Goal: Information Seeking & Learning: Learn about a topic

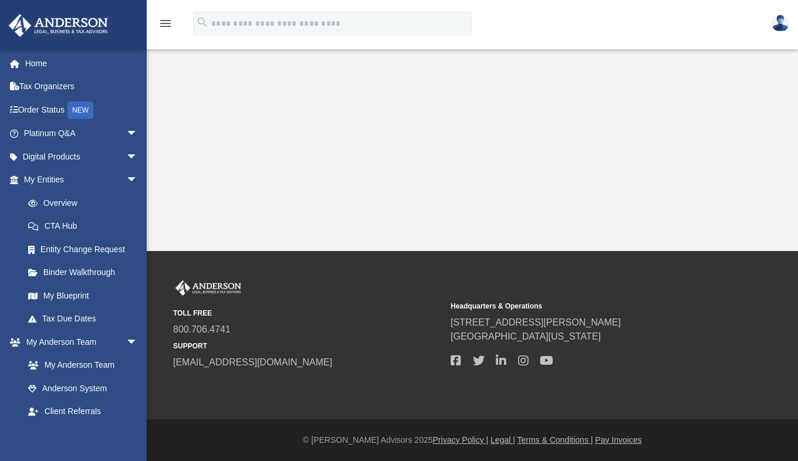
click at [781, 23] on img at bounding box center [780, 23] width 18 height 17
click at [778, 24] on img at bounding box center [780, 23] width 18 height 17
drag, startPoint x: 778, startPoint y: 24, endPoint x: 541, endPoint y: 99, distance: 248.0
click at [513, 111] on div "App [EMAIL_ADDRESS][DOMAIN_NAME] Sign Out [EMAIL_ADDRESS][DOMAIN_NAME] Home Tax…" at bounding box center [399, 125] width 798 height 251
click at [781, 30] on img at bounding box center [780, 23] width 18 height 17
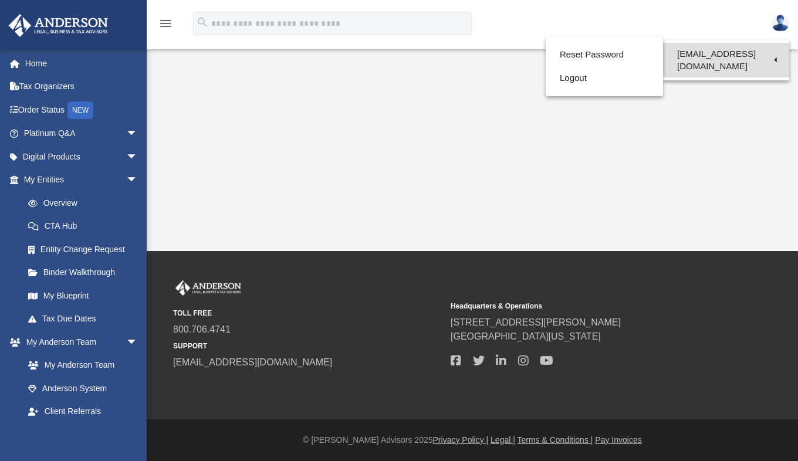
click at [732, 53] on link "[EMAIL_ADDRESS][DOMAIN_NAME]" at bounding box center [726, 60] width 126 height 35
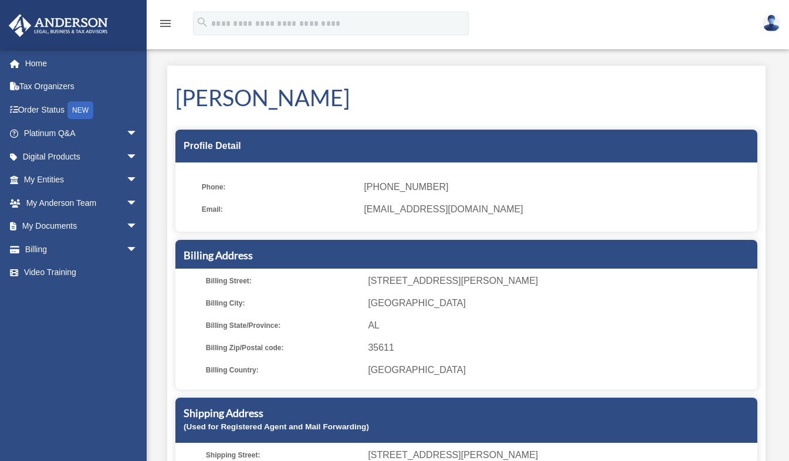
click at [777, 24] on img at bounding box center [771, 23] width 18 height 17
click at [49, 62] on link "Home" at bounding box center [81, 63] width 147 height 23
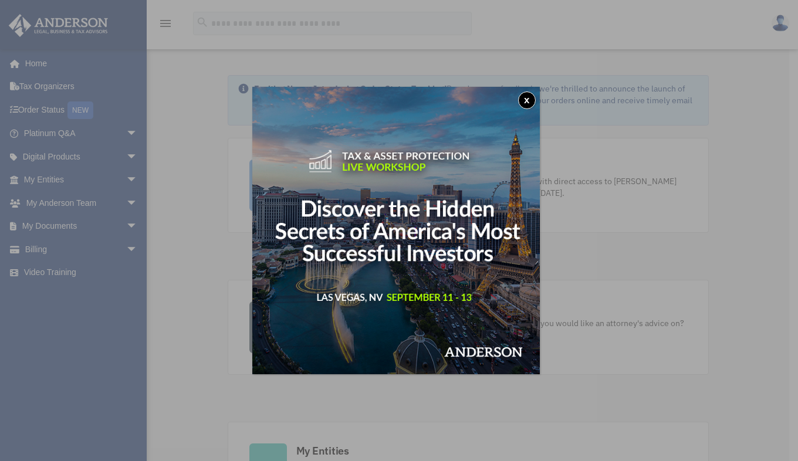
click at [530, 102] on button "x" at bounding box center [527, 100] width 18 height 18
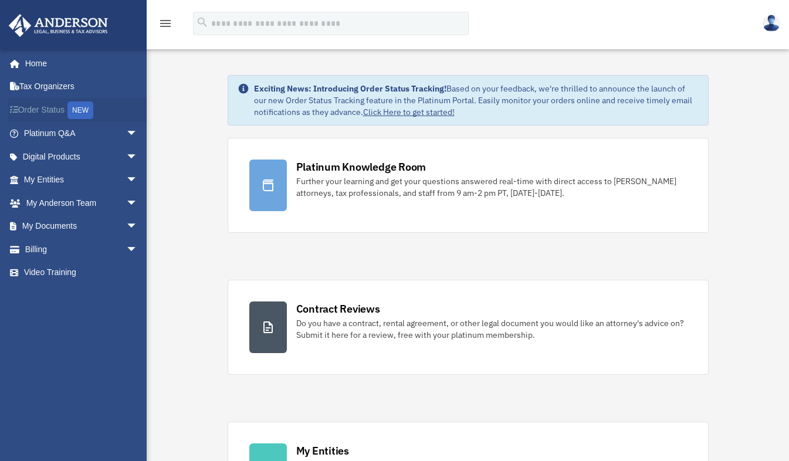
click at [89, 107] on div "NEW" at bounding box center [80, 110] width 26 height 18
click at [126, 133] on span "arrow_drop_down" at bounding box center [137, 134] width 23 height 24
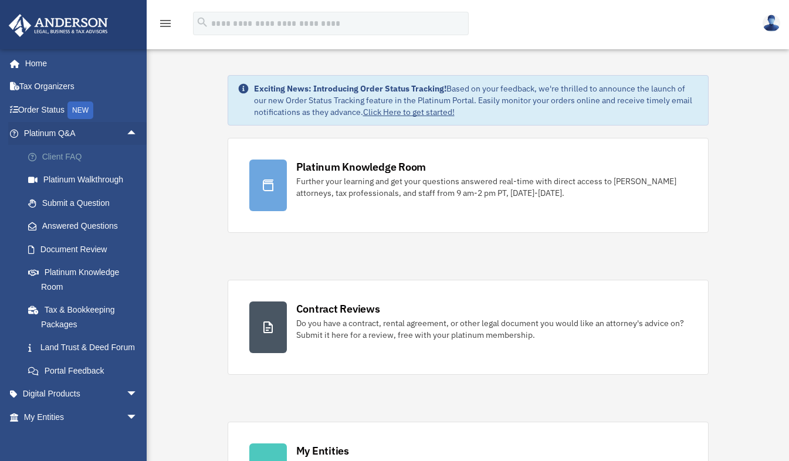
click at [80, 158] on link "Client FAQ" at bounding box center [85, 156] width 139 height 23
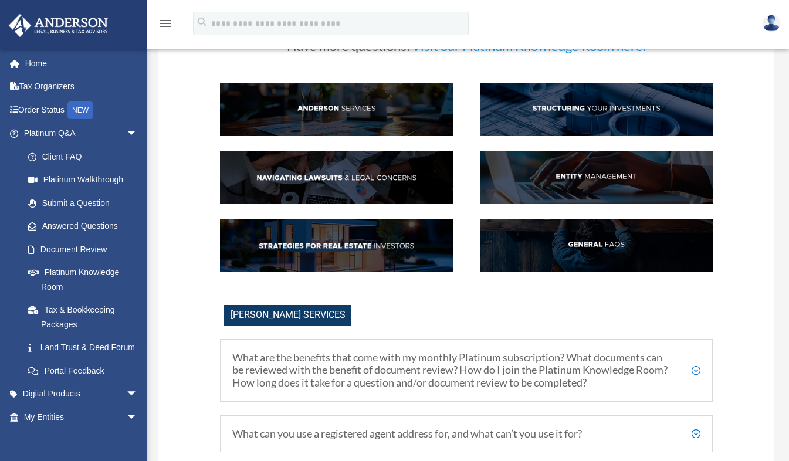
scroll to position [78, 0]
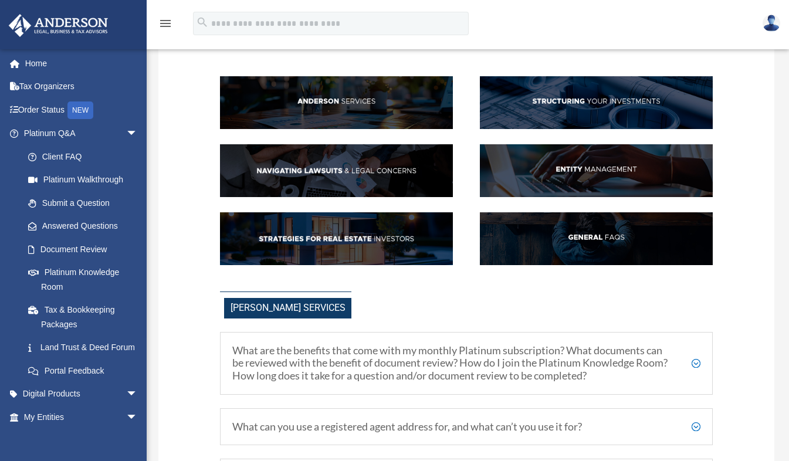
click at [580, 171] on img at bounding box center [596, 170] width 233 height 53
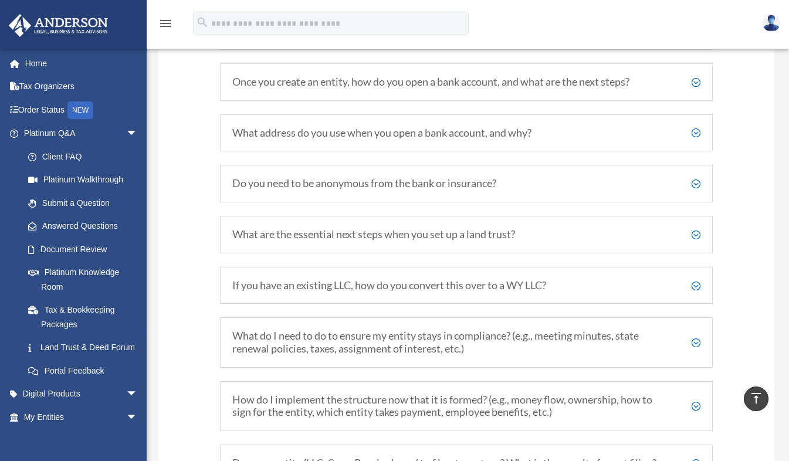
scroll to position [1379, 0]
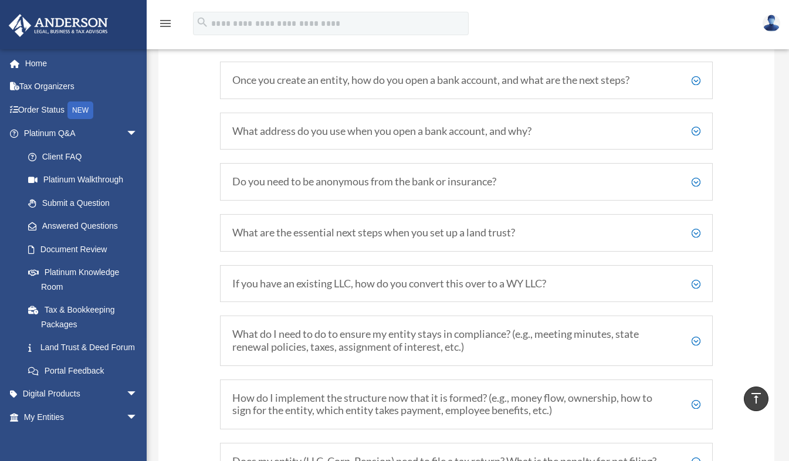
click at [697, 232] on h5 "What are the essential next steps when you set up a land trust?" at bounding box center [466, 232] width 468 height 13
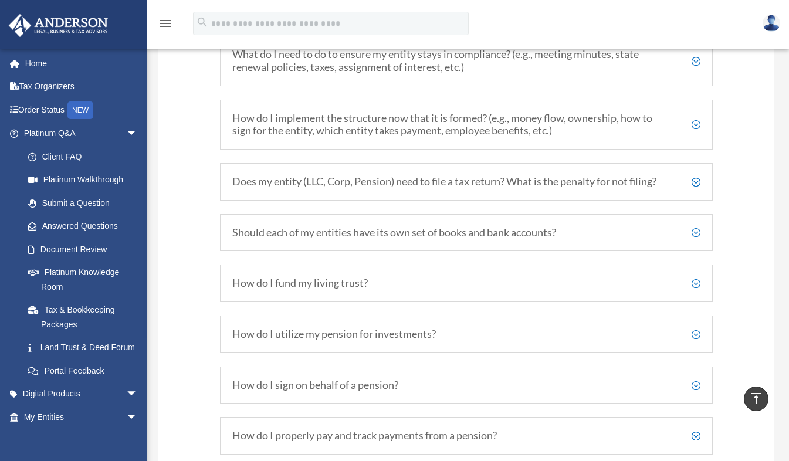
scroll to position [1823, 0]
drag, startPoint x: 695, startPoint y: 283, endPoint x: 497, endPoint y: 282, distance: 198.2
click at [497, 282] on h5 "How do I fund my living trust?" at bounding box center [466, 282] width 468 height 13
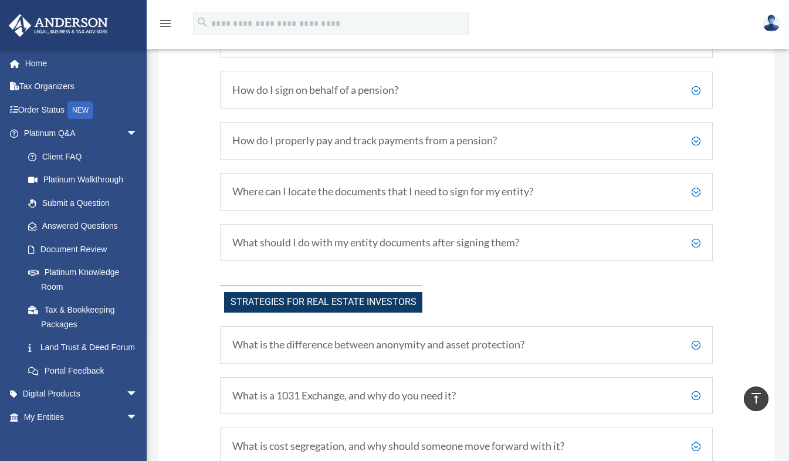
scroll to position [2030, 0]
click at [696, 347] on h5 "What is the difference between anonymity and asset protection?" at bounding box center [466, 345] width 468 height 13
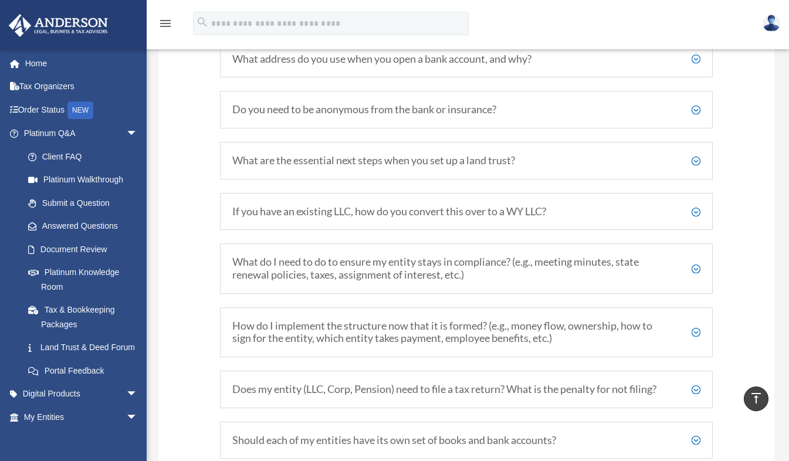
scroll to position [1450, 0]
click at [696, 330] on h5 "How do I implement the structure now that it is formed? (e.g., money flow, owne…" at bounding box center [466, 333] width 468 height 25
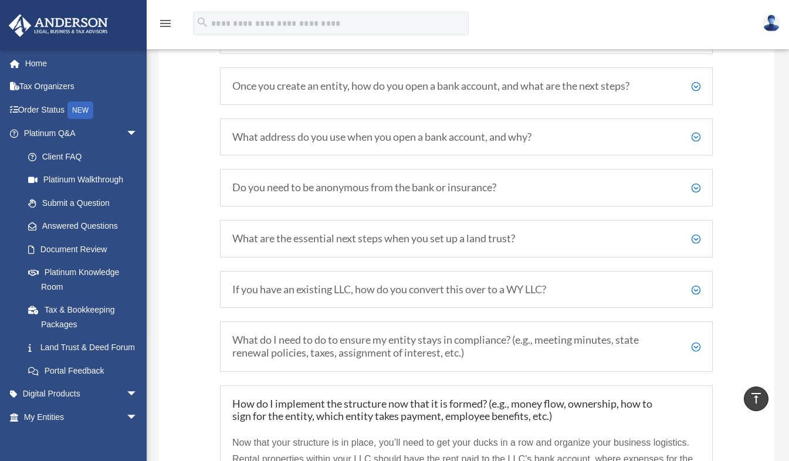
scroll to position [1338, 0]
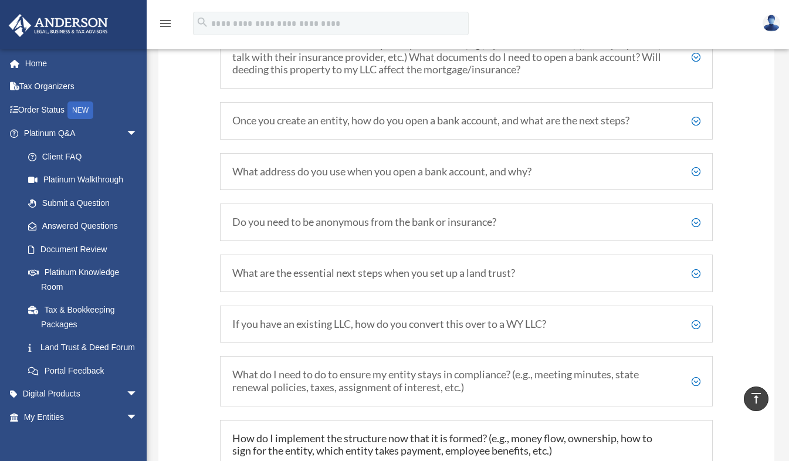
click at [694, 273] on h5 "What are the essential next steps when you set up a land trust?" at bounding box center [466, 273] width 468 height 13
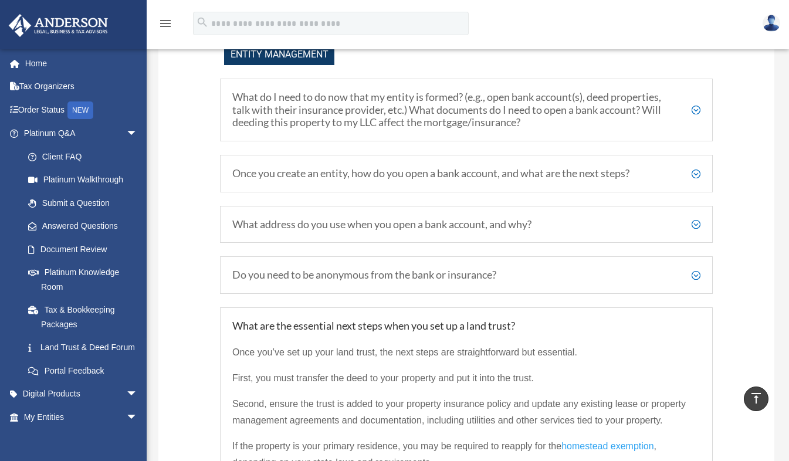
scroll to position [1284, 0]
click at [695, 224] on h5 "What address do you use when you open a bank account, and why?" at bounding box center [466, 226] width 468 height 13
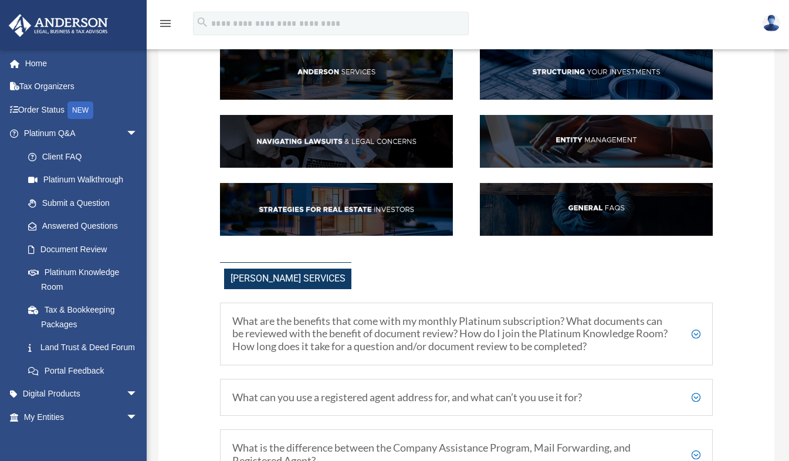
scroll to position [107, 0]
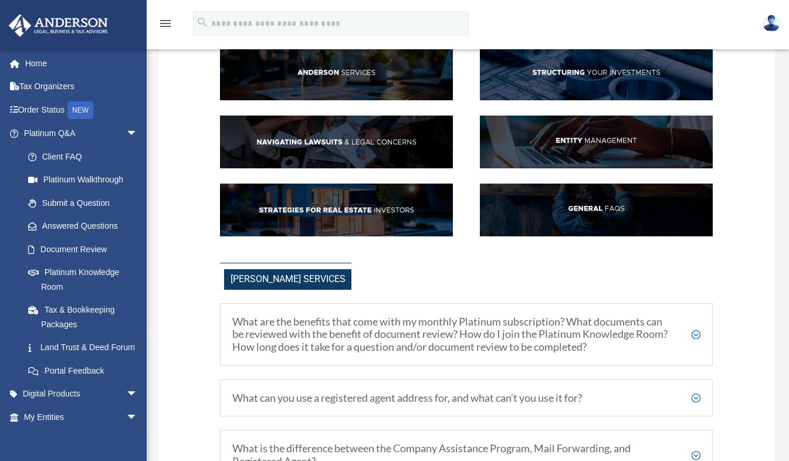
click at [598, 79] on img at bounding box center [596, 74] width 233 height 53
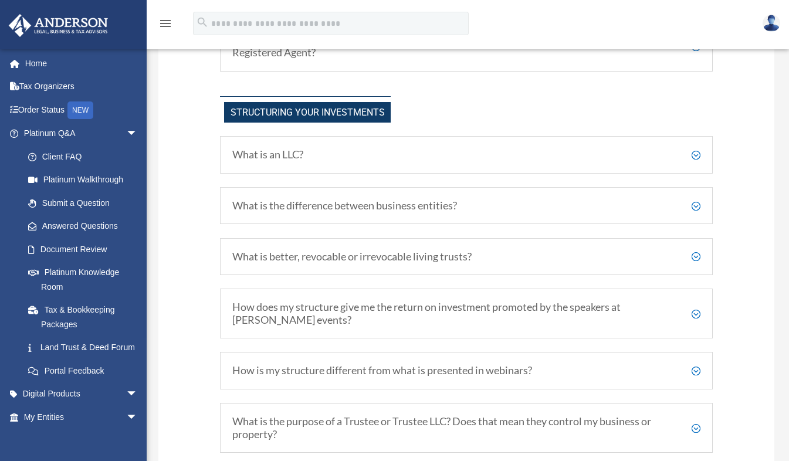
scroll to position [540, 0]
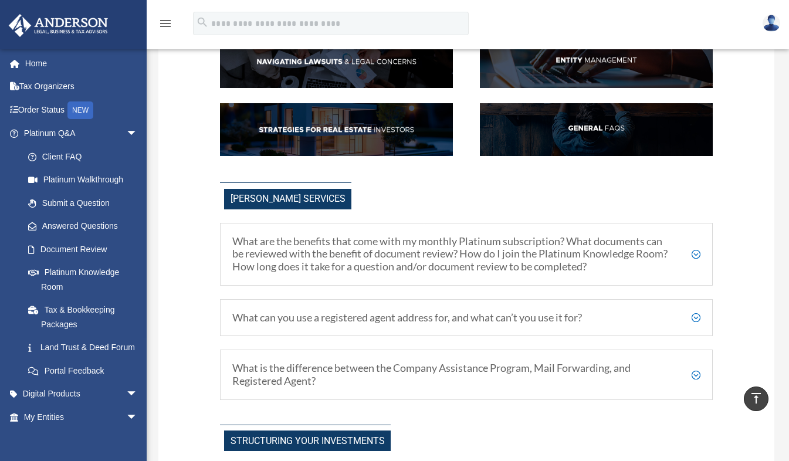
click at [598, 126] on img at bounding box center [596, 129] width 233 height 53
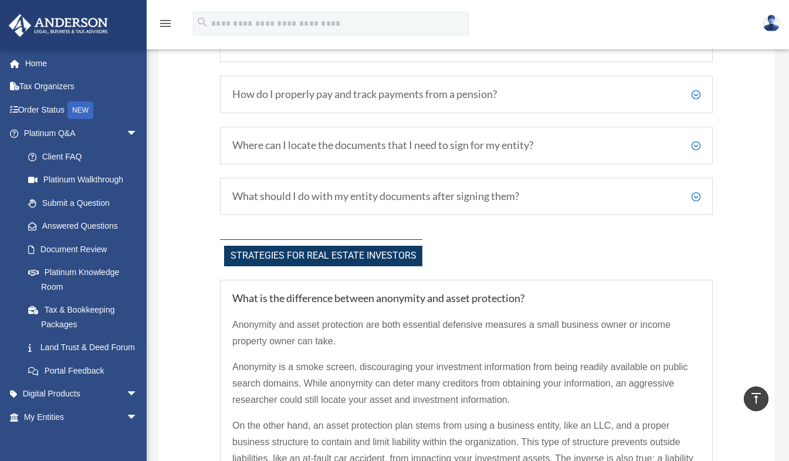
scroll to position [2625, 0]
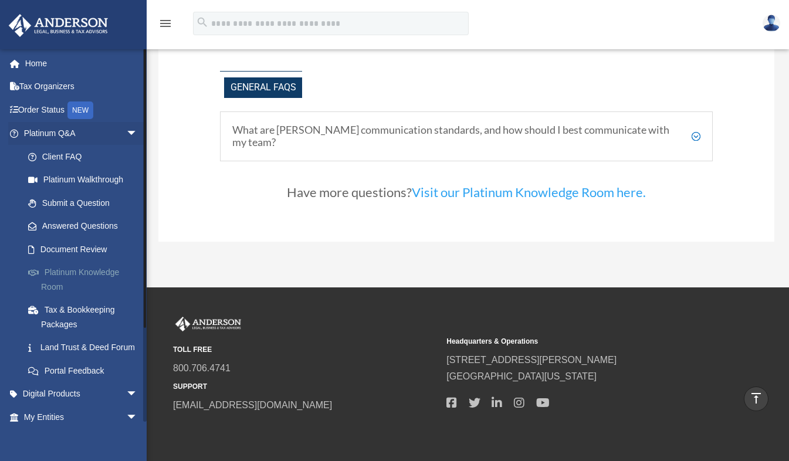
drag, startPoint x: 90, startPoint y: 272, endPoint x: 64, endPoint y: 275, distance: 26.0
click at [64, 275] on link "Platinum Knowledge Room" at bounding box center [85, 280] width 139 height 38
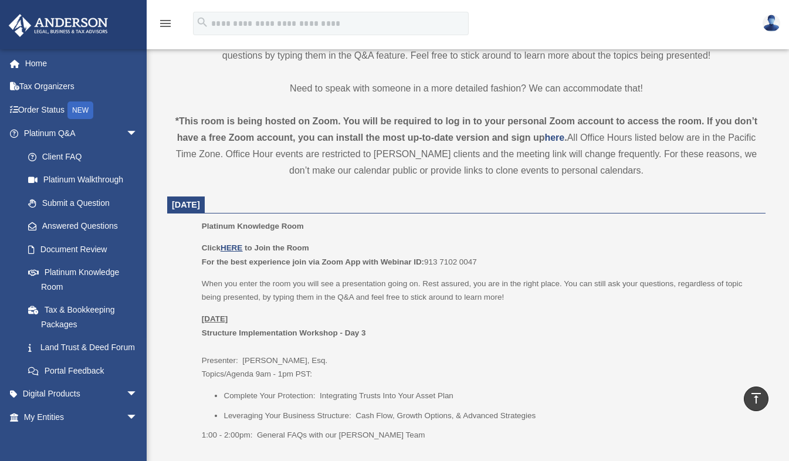
scroll to position [290, 0]
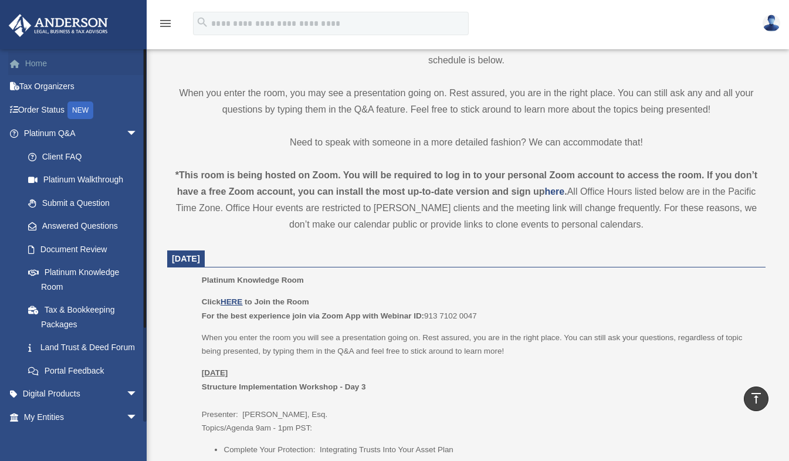
click at [36, 64] on link "Home" at bounding box center [81, 63] width 147 height 23
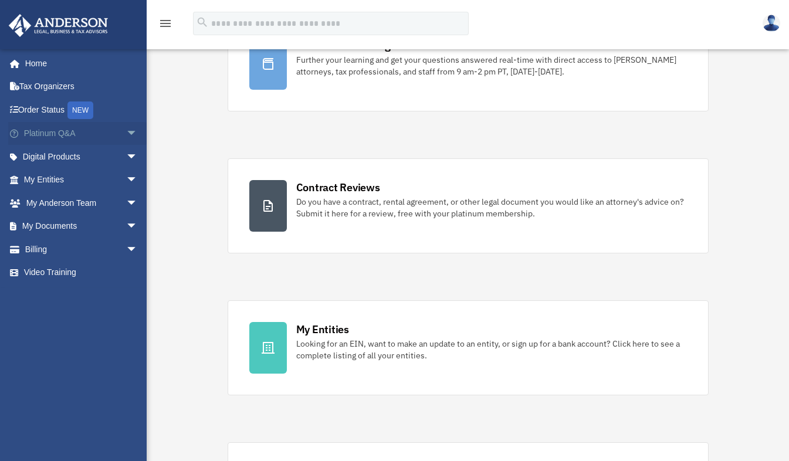
scroll to position [122, 0]
click at [126, 155] on span "arrow_drop_down" at bounding box center [137, 157] width 23 height 24
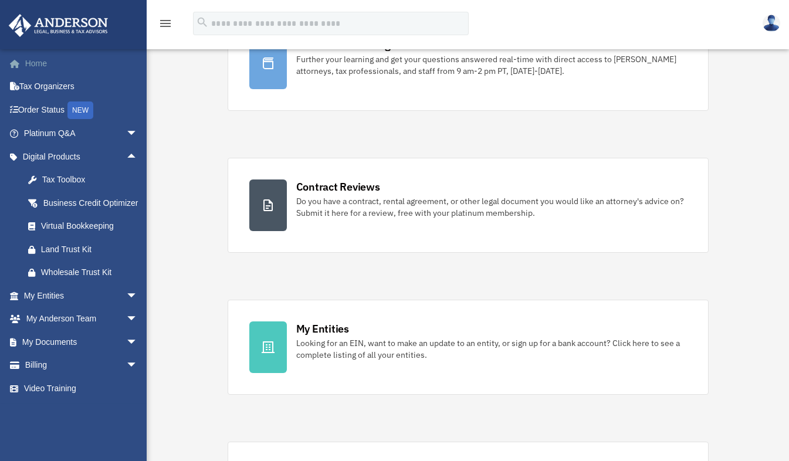
click at [38, 66] on link "Home" at bounding box center [81, 63] width 147 height 23
click at [37, 61] on link "Home" at bounding box center [81, 63] width 147 height 23
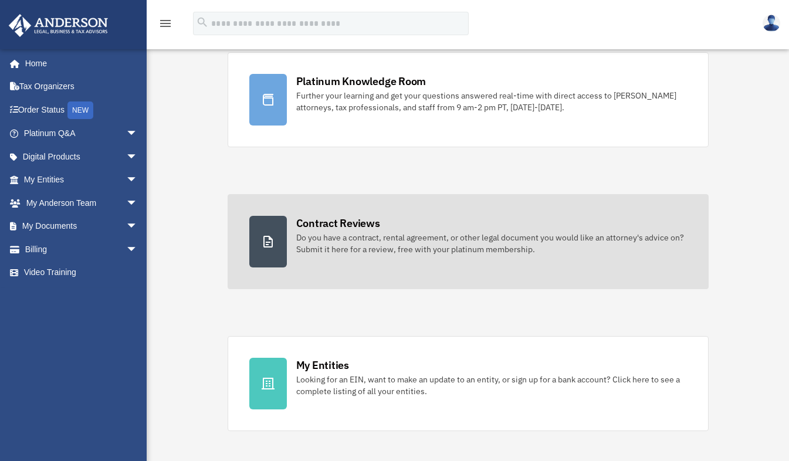
scroll to position [85, 0]
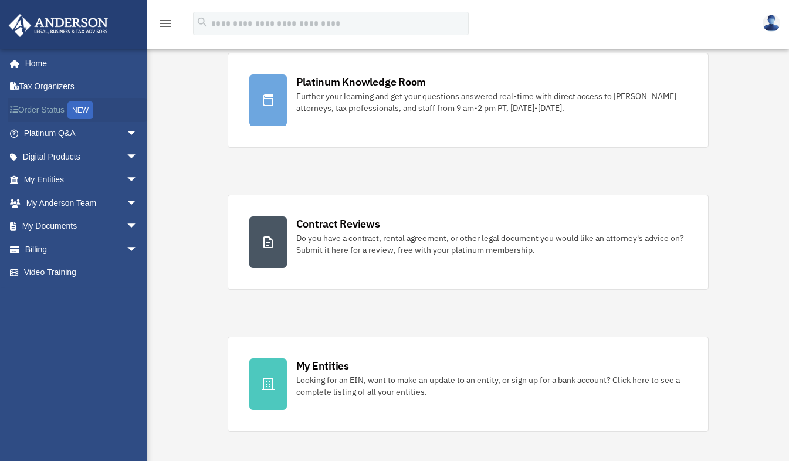
click at [87, 104] on div "NEW" at bounding box center [80, 110] width 26 height 18
click at [83, 111] on div "NEW" at bounding box center [80, 110] width 26 height 18
click at [126, 134] on span "arrow_drop_down" at bounding box center [137, 134] width 23 height 24
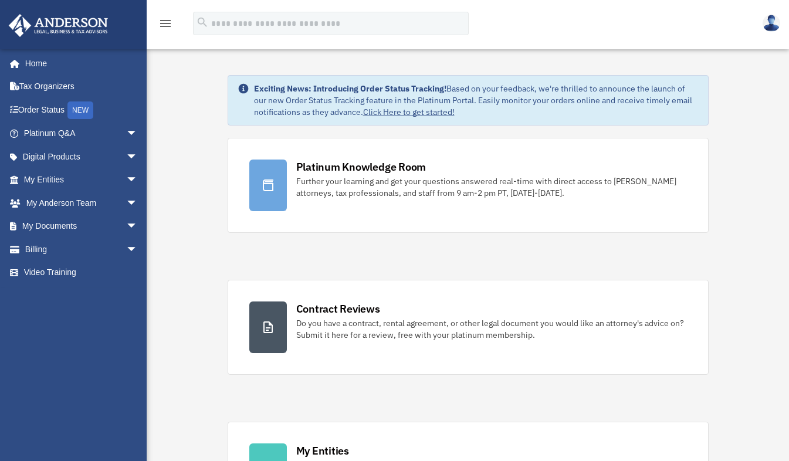
scroll to position [85, 0]
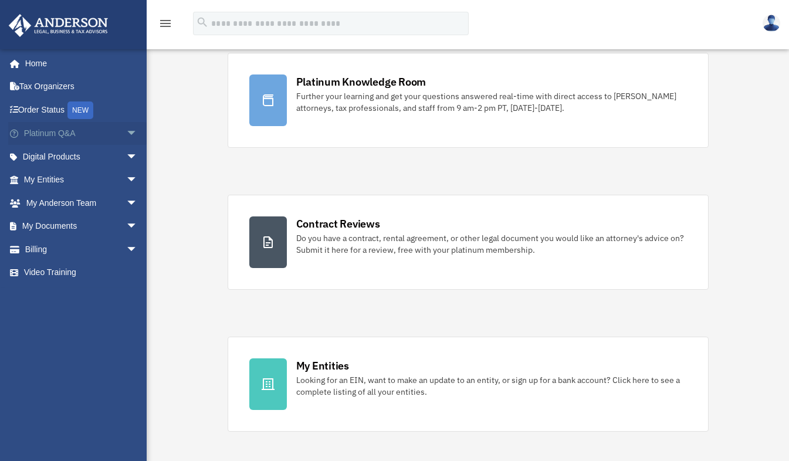
click at [126, 135] on span "arrow_drop_down" at bounding box center [137, 134] width 23 height 24
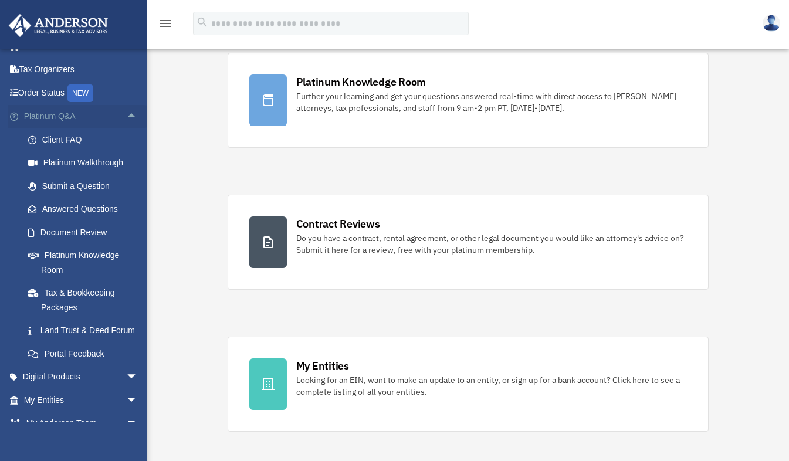
scroll to position [0, 0]
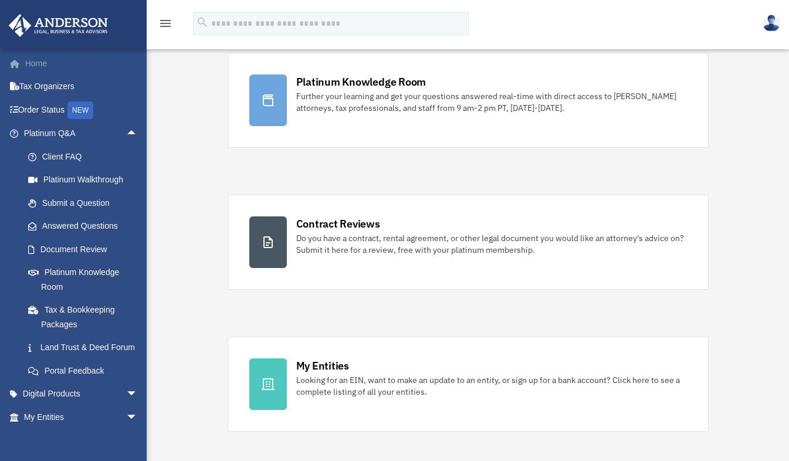
click at [28, 60] on link "Home" at bounding box center [81, 63] width 147 height 23
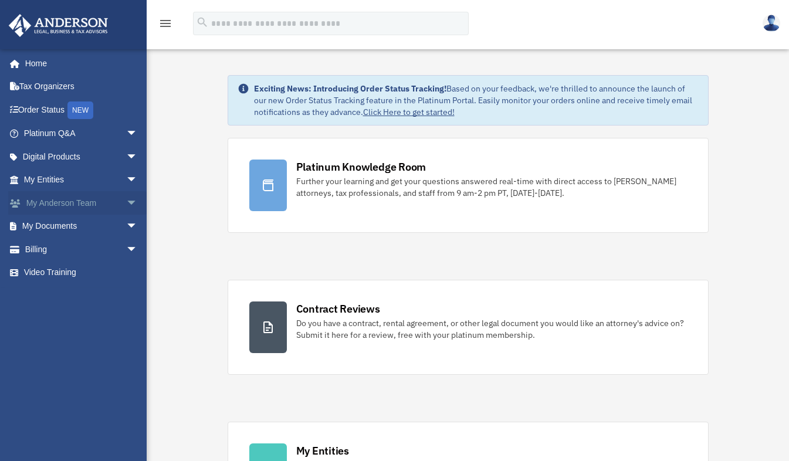
click at [126, 204] on span "arrow_drop_down" at bounding box center [137, 203] width 23 height 24
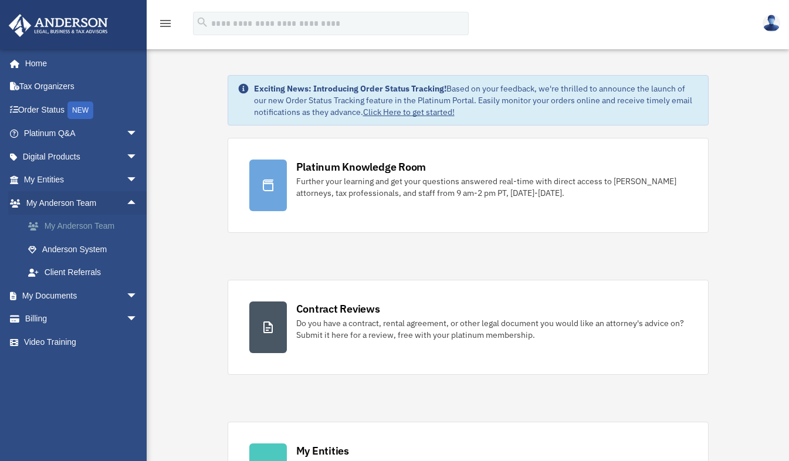
click at [110, 226] on link "My Anderson Team" at bounding box center [85, 226] width 139 height 23
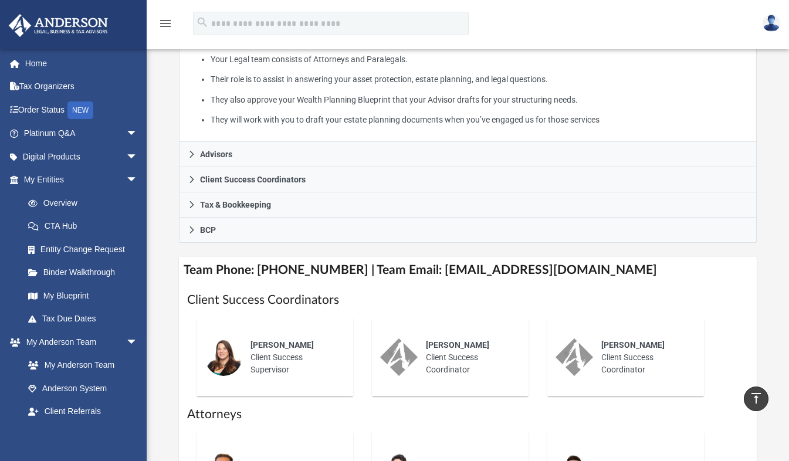
scroll to position [280, 0]
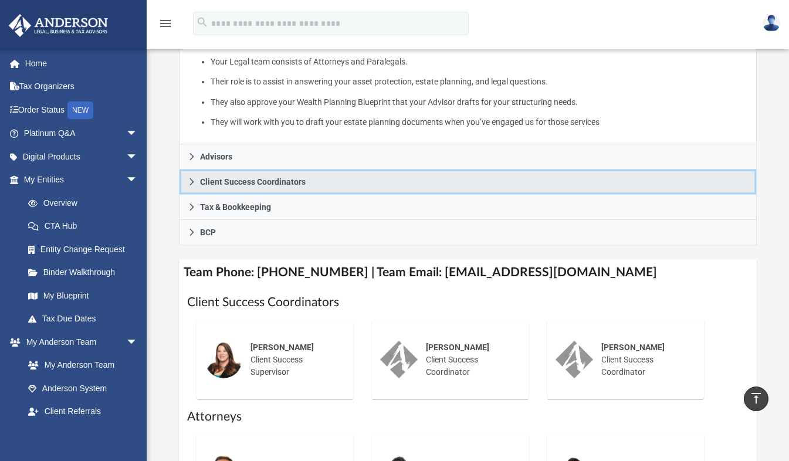
click at [260, 178] on span "Client Success Coordinators" at bounding box center [253, 182] width 106 height 8
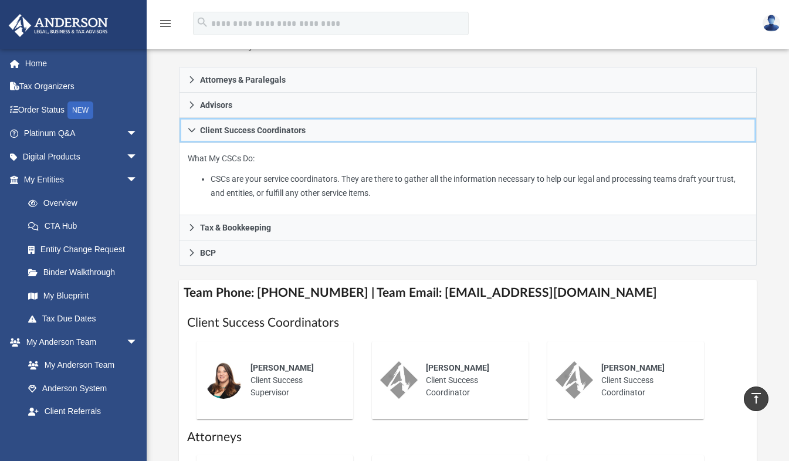
scroll to position [213, 0]
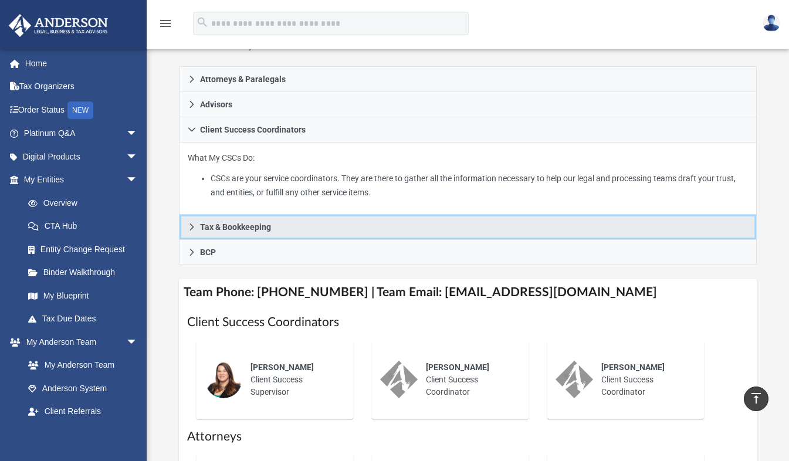
click at [287, 215] on link "Tax & Bookkeeping" at bounding box center [468, 227] width 578 height 25
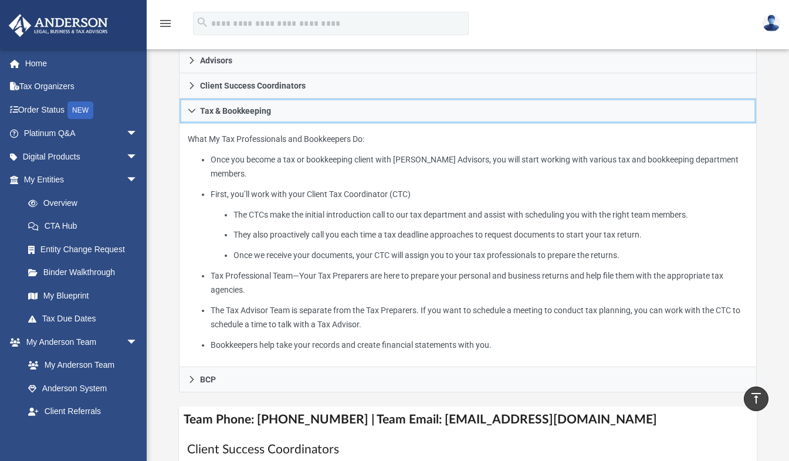
scroll to position [289, 0]
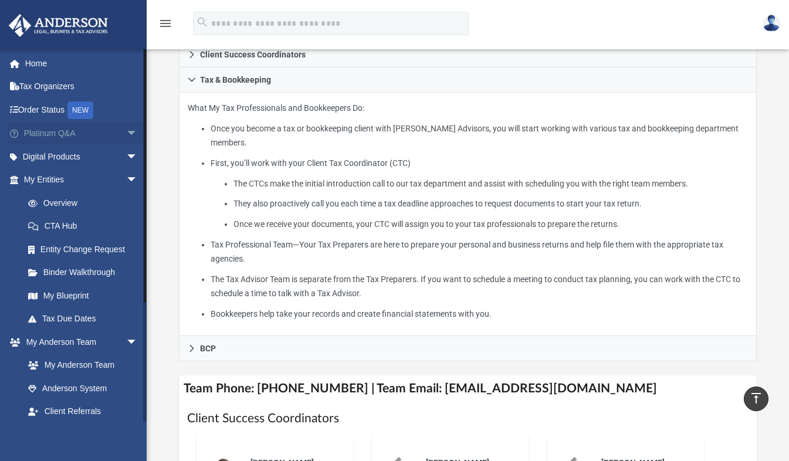
click at [126, 134] on span "arrow_drop_down" at bounding box center [137, 134] width 23 height 24
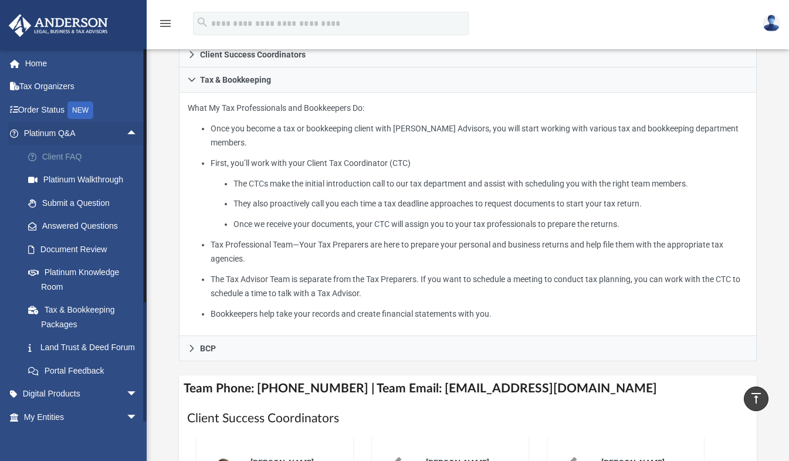
click at [75, 157] on link "Client FAQ" at bounding box center [85, 156] width 139 height 23
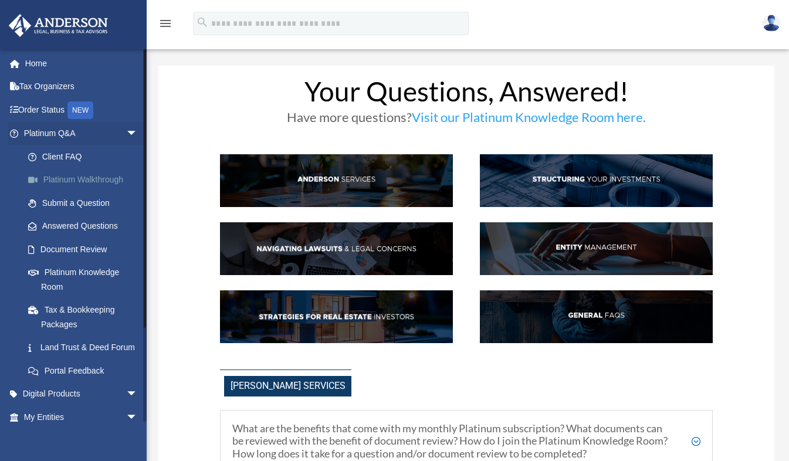
click at [85, 179] on link "Platinum Walkthrough" at bounding box center [85, 179] width 139 height 23
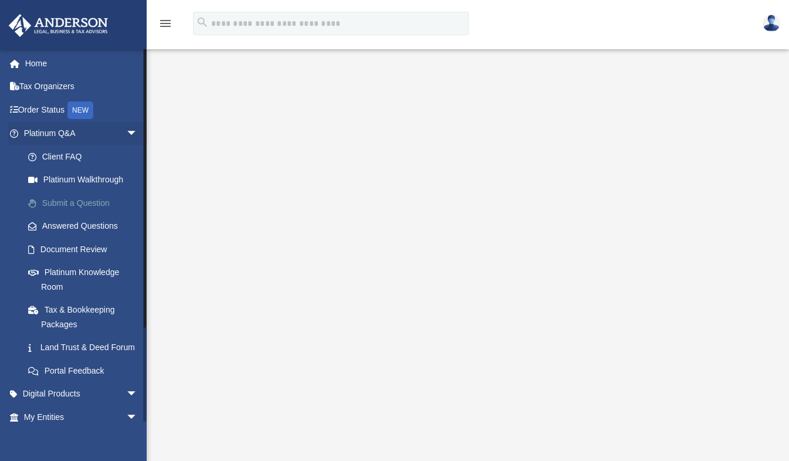
click at [63, 204] on link "Submit a Question" at bounding box center [85, 202] width 139 height 23
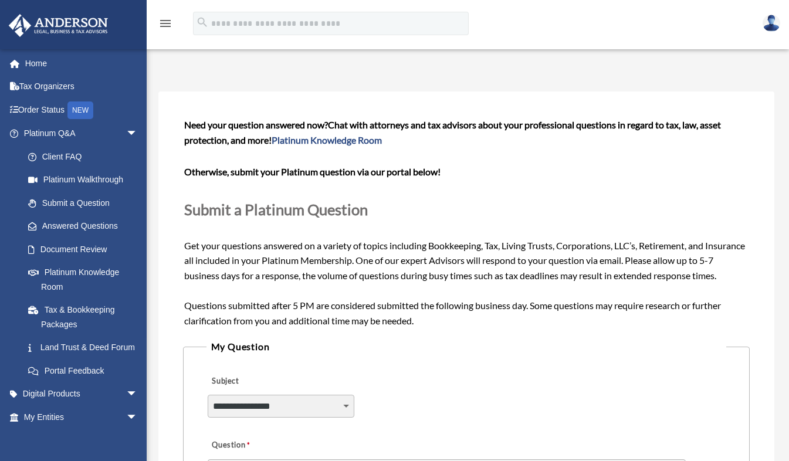
drag, startPoint x: 0, startPoint y: 0, endPoint x: 200, endPoint y: 75, distance: 213.6
click at [200, 75] on div "Submit A Question date_range Published on Last updated June 7, 2024 May 11, 202…" at bounding box center [466, 427] width 633 height 751
drag, startPoint x: 91, startPoint y: 225, endPoint x: 62, endPoint y: 224, distance: 29.3
drag, startPoint x: 62, startPoint y: 224, endPoint x: 45, endPoint y: 226, distance: 17.2
drag, startPoint x: 45, startPoint y: 226, endPoint x: 168, endPoint y: 202, distance: 125.5
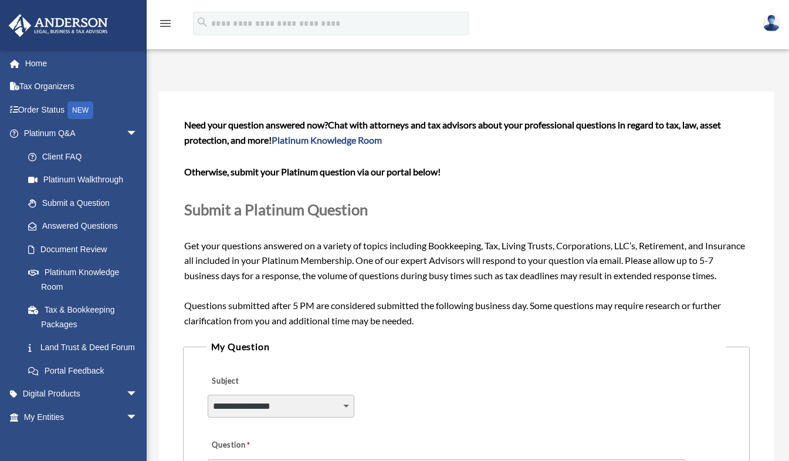
click at [168, 202] on div "**********" at bounding box center [466, 423] width 616 height 665
click at [118, 223] on link "Answered Questions" at bounding box center [85, 226] width 139 height 23
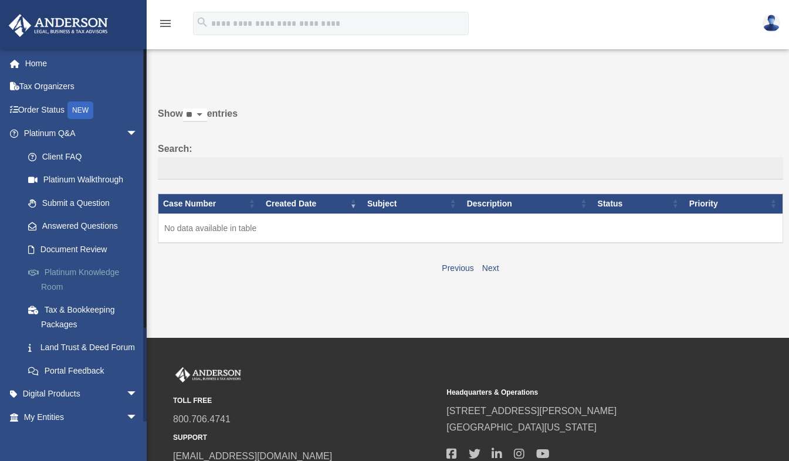
drag, startPoint x: 102, startPoint y: 274, endPoint x: 51, endPoint y: 272, distance: 51.1
drag, startPoint x: 51, startPoint y: 272, endPoint x: 291, endPoint y: 85, distance: 304.2
click at [291, 85] on div "Do you really want to log out? Yes No Show ** ** ** *** entries Search: Case Nu…" at bounding box center [466, 171] width 633 height 210
click at [99, 204] on link "Submit a Question" at bounding box center [85, 202] width 139 height 23
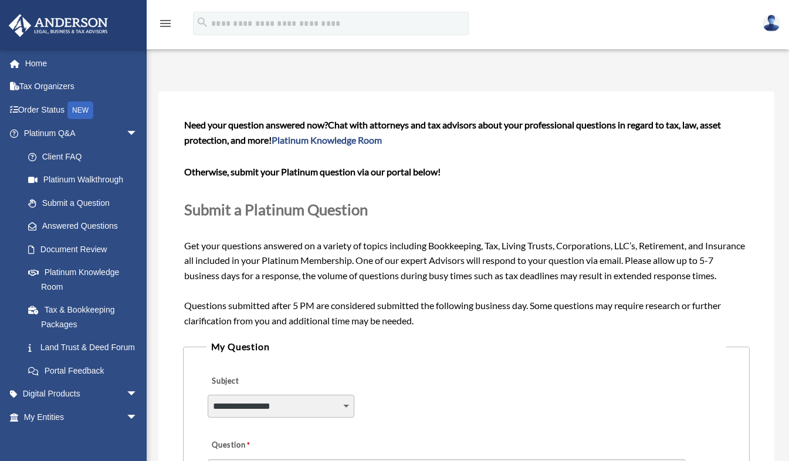
drag, startPoint x: 348, startPoint y: 407, endPoint x: 404, endPoint y: 434, distance: 62.4
drag, startPoint x: 404, startPoint y: 434, endPoint x: 344, endPoint y: 406, distance: 65.9
click at [344, 406] on select "**********" at bounding box center [281, 406] width 147 height 22
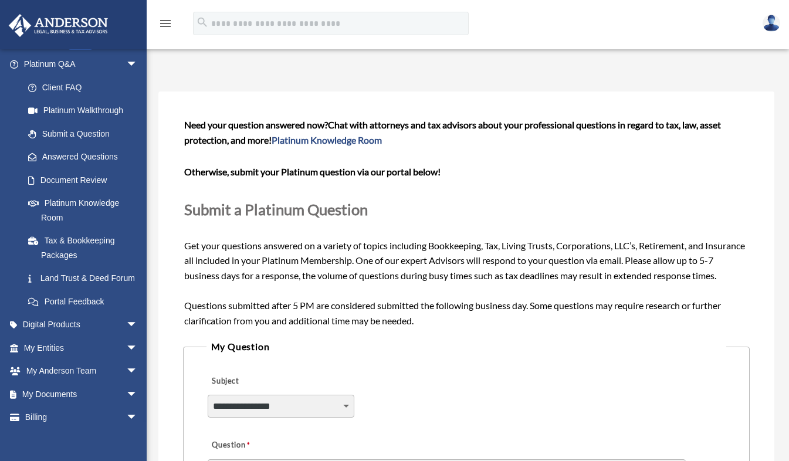
scroll to position [73, 0]
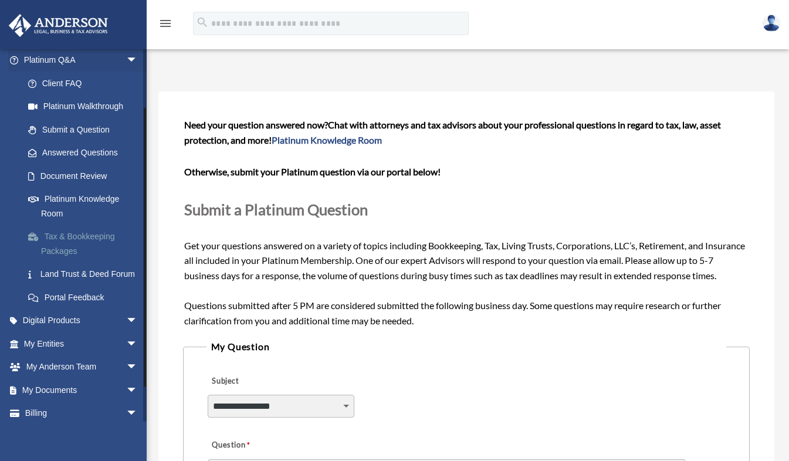
drag, startPoint x: 368, startPoint y: 408, endPoint x: 80, endPoint y: 239, distance: 333.1
click at [80, 239] on link "Tax & Bookkeeping Packages" at bounding box center [85, 244] width 139 height 38
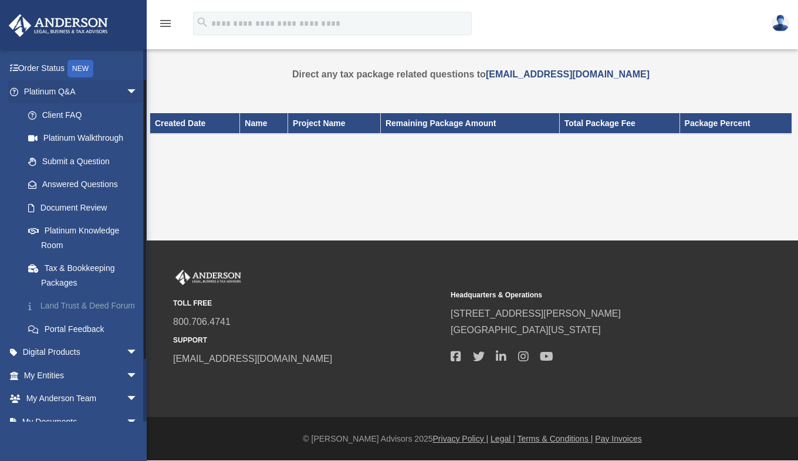
scroll to position [42, 0]
drag, startPoint x: 65, startPoint y: 307, endPoint x: 45, endPoint y: 308, distance: 19.4
click at [45, 308] on link "Land Trust & Deed Forum" at bounding box center [85, 305] width 139 height 23
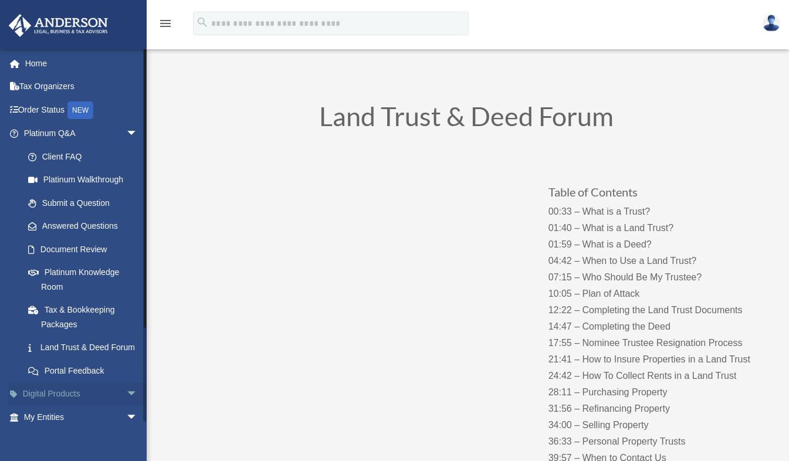
click at [126, 406] on span "arrow_drop_down" at bounding box center [137, 394] width 23 height 24
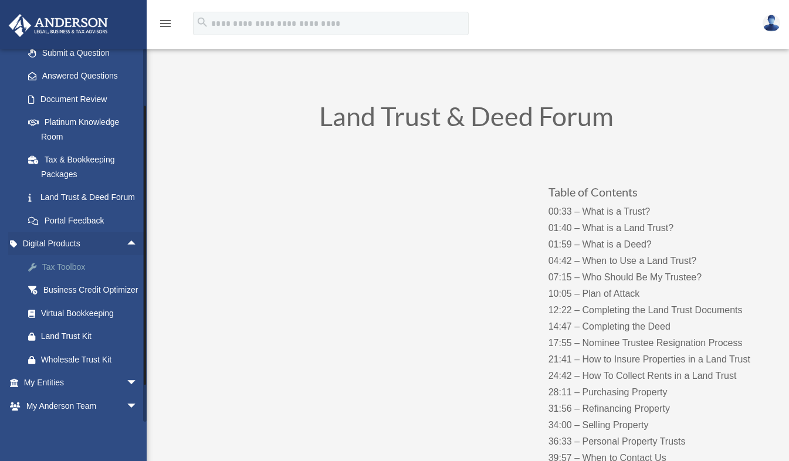
scroll to position [151, 0]
